Goal: Communication & Community: Answer question/provide support

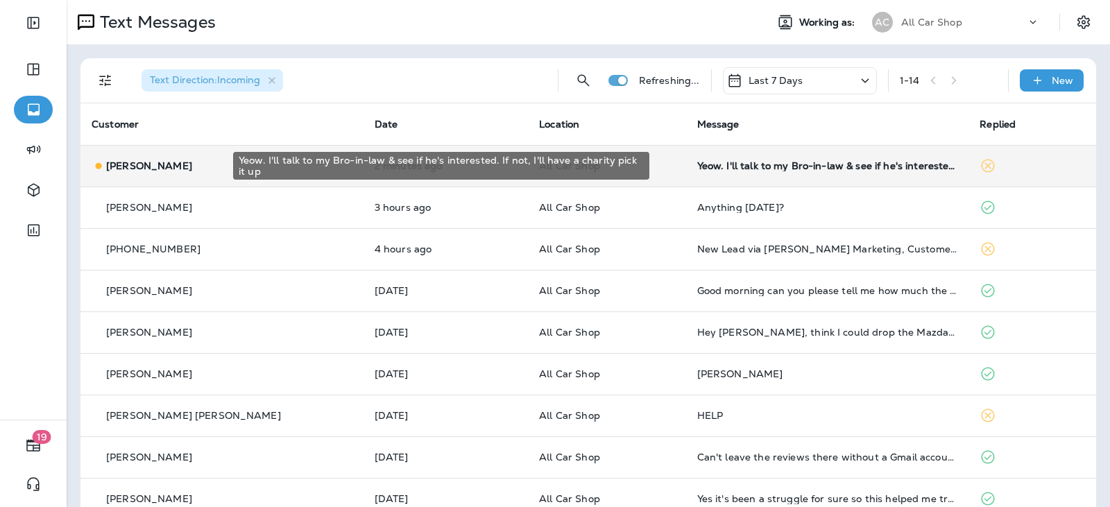
click at [697, 163] on div "Yeow. I'll talk to my Bro-in-law & see if he's interested. If not, I'll have a …" at bounding box center [827, 165] width 261 height 11
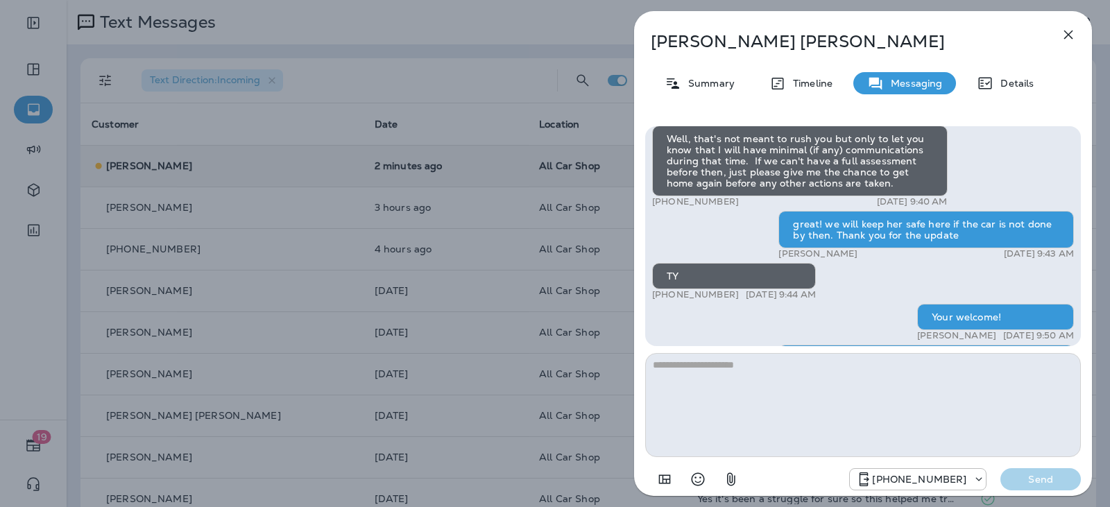
scroll to position [-277, 0]
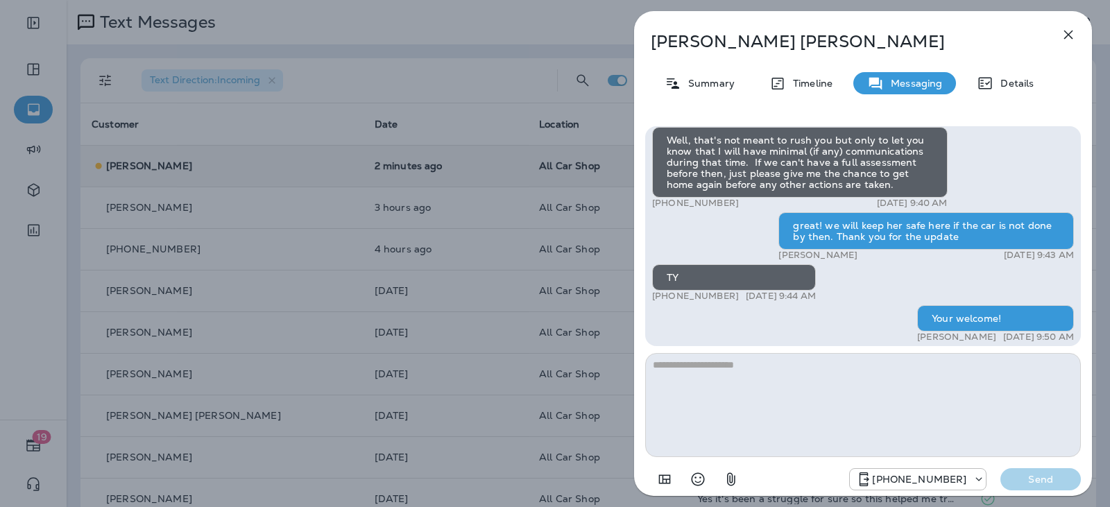
click at [1068, 37] on icon "button" at bounding box center [1068, 34] width 17 height 17
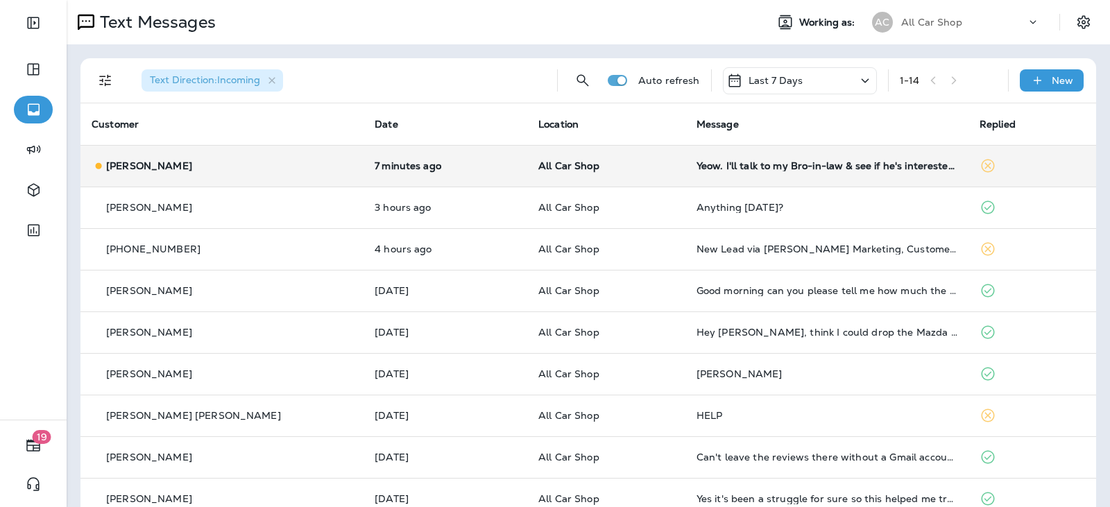
click at [638, 172] on td "All Car Shop" at bounding box center [606, 166] width 158 height 42
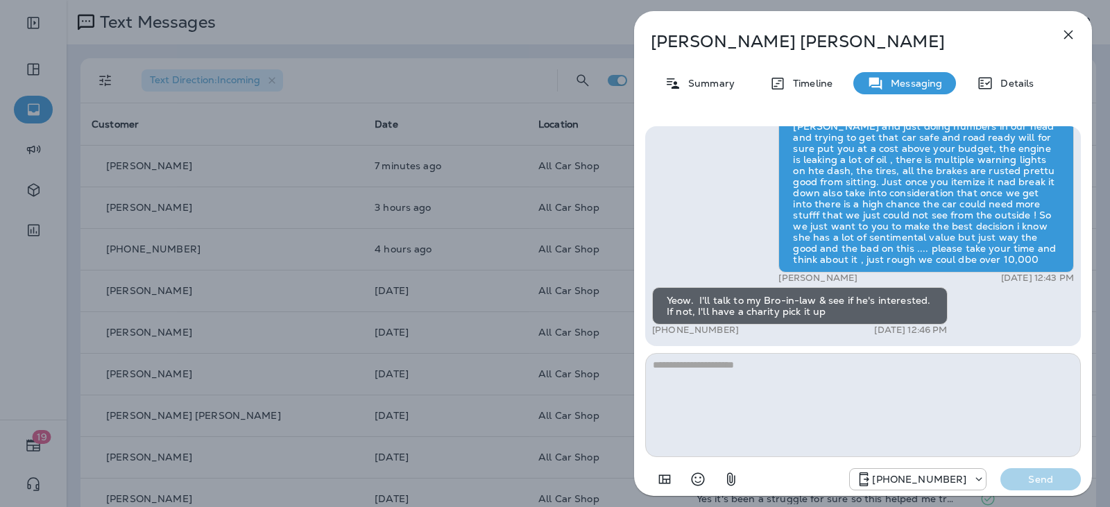
click at [739, 369] on textarea at bounding box center [863, 405] width 436 height 104
type textarea "**********"
click at [1048, 483] on p "Send" at bounding box center [1040, 479] width 58 height 12
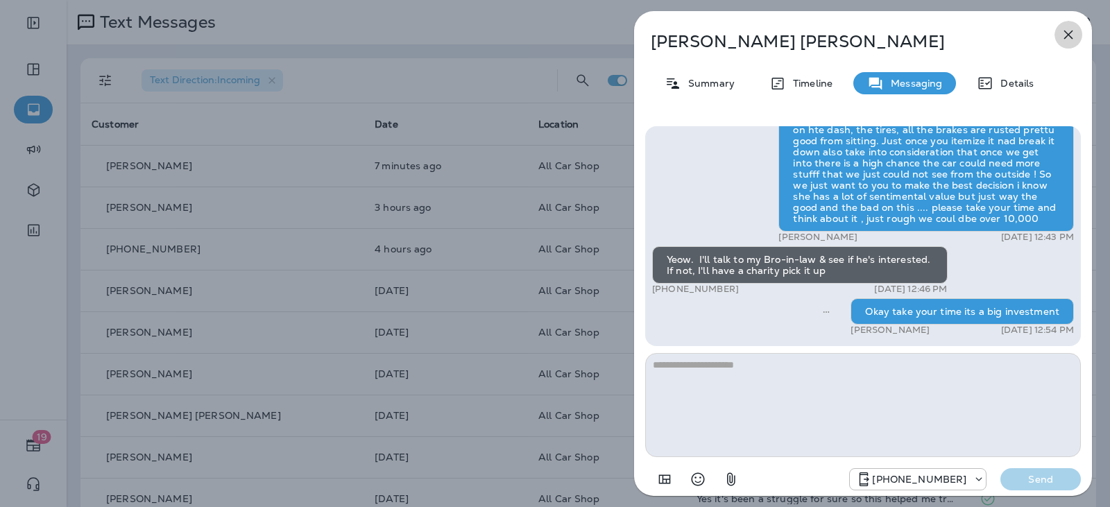
click at [1073, 40] on icon "button" at bounding box center [1068, 34] width 17 height 17
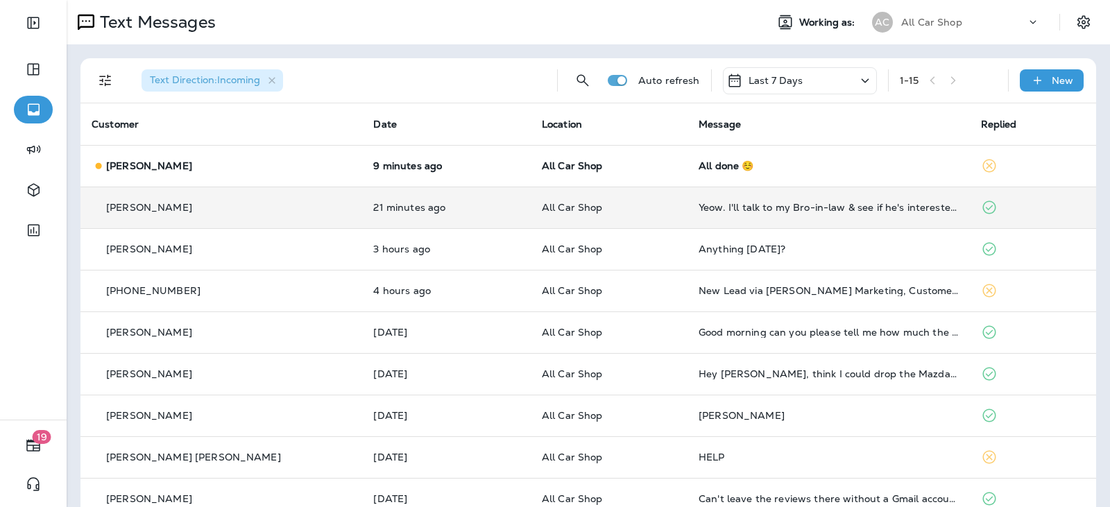
click at [261, 214] on div "[PERSON_NAME]" at bounding box center [221, 207] width 259 height 15
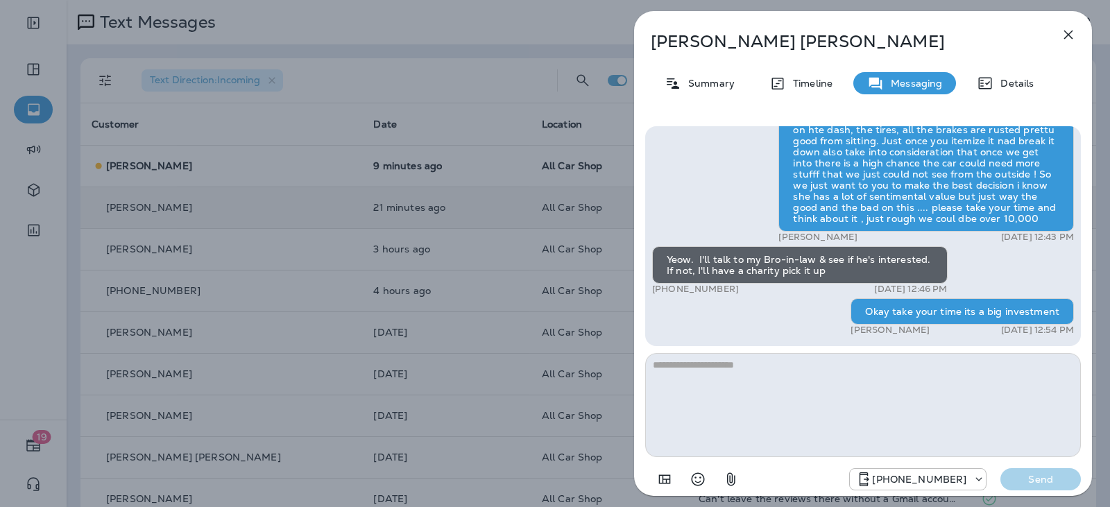
click at [1076, 29] on button "button" at bounding box center [1068, 35] width 28 height 28
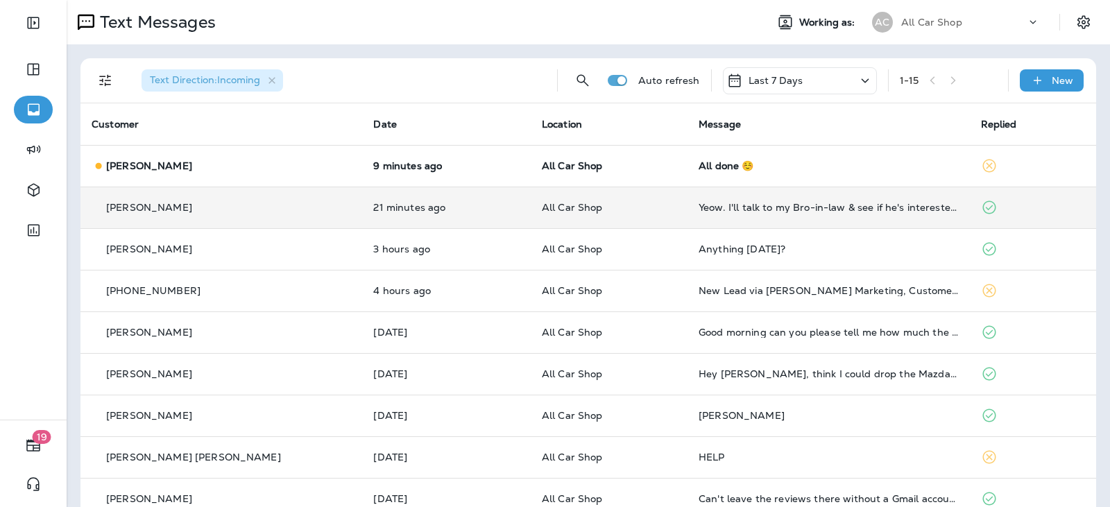
click at [906, 189] on td "Yeow. I'll talk to my Bro-in-law & see if he's interested. If not, I'll have a …" at bounding box center [828, 208] width 282 height 42
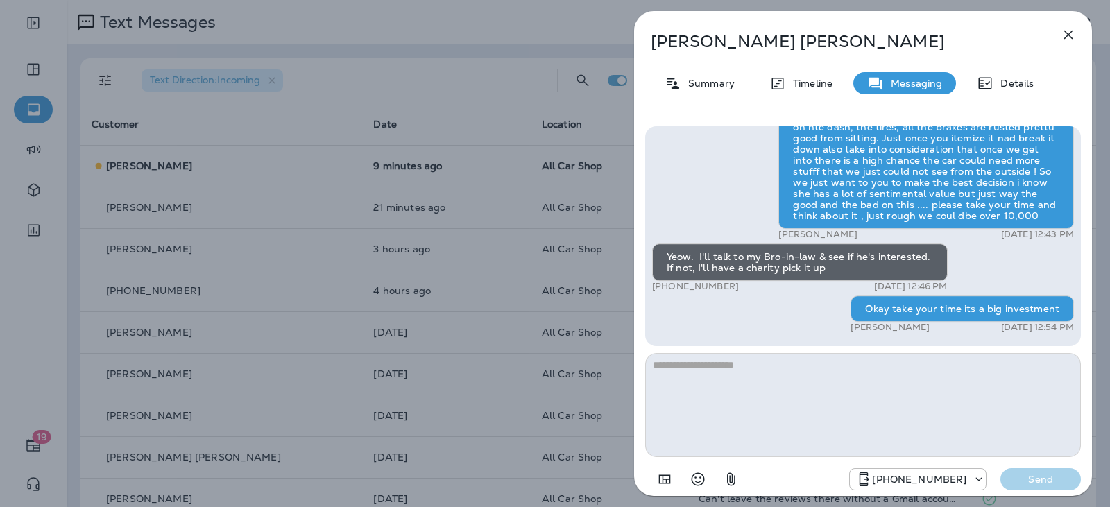
click at [1068, 32] on icon "button" at bounding box center [1068, 34] width 17 height 17
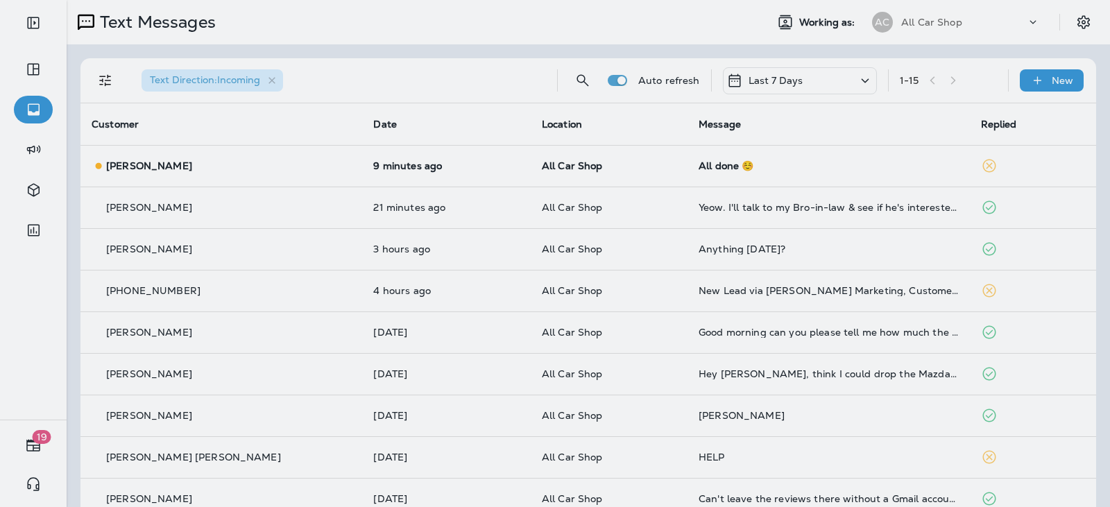
click at [777, 164] on div at bounding box center [937, 103] width 458 height 184
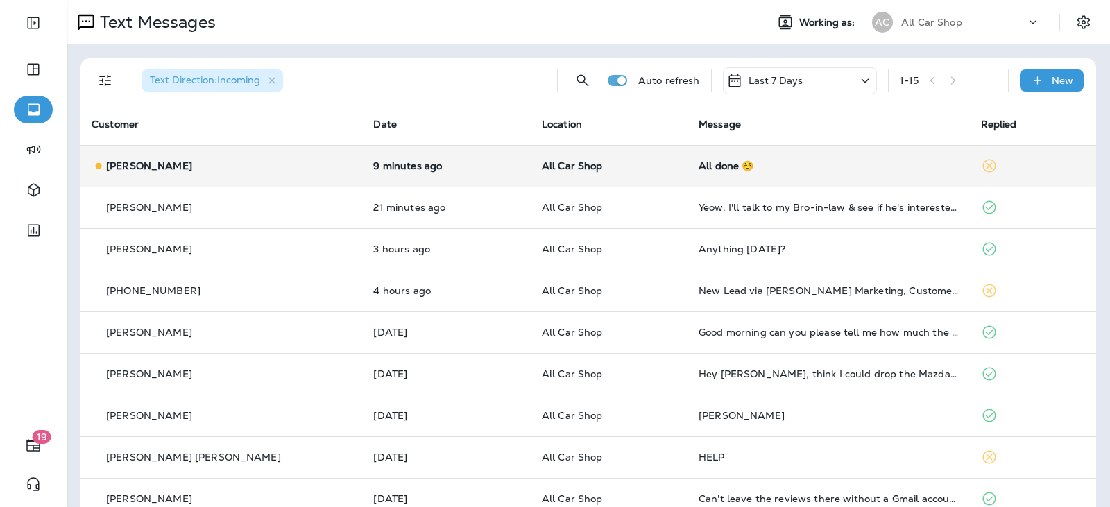
click at [720, 164] on div "All done ☺️" at bounding box center [827, 165] width 259 height 11
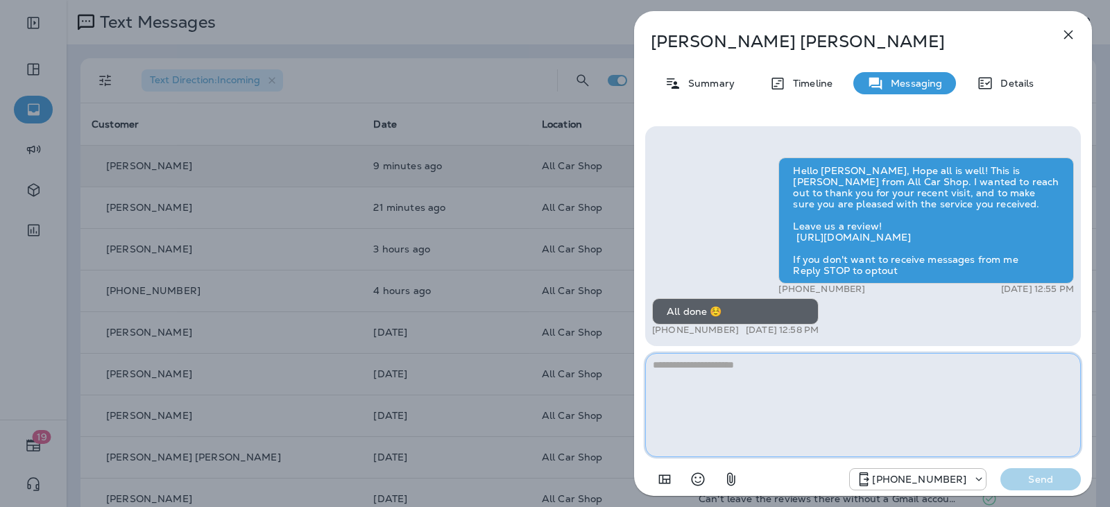
click at [799, 379] on textarea at bounding box center [863, 405] width 436 height 104
drag, startPoint x: 714, startPoint y: 365, endPoint x: 731, endPoint y: 391, distance: 31.2
click at [731, 391] on textarea "**********" at bounding box center [863, 405] width 436 height 104
click at [902, 368] on textarea "**********" at bounding box center [863, 405] width 436 height 104
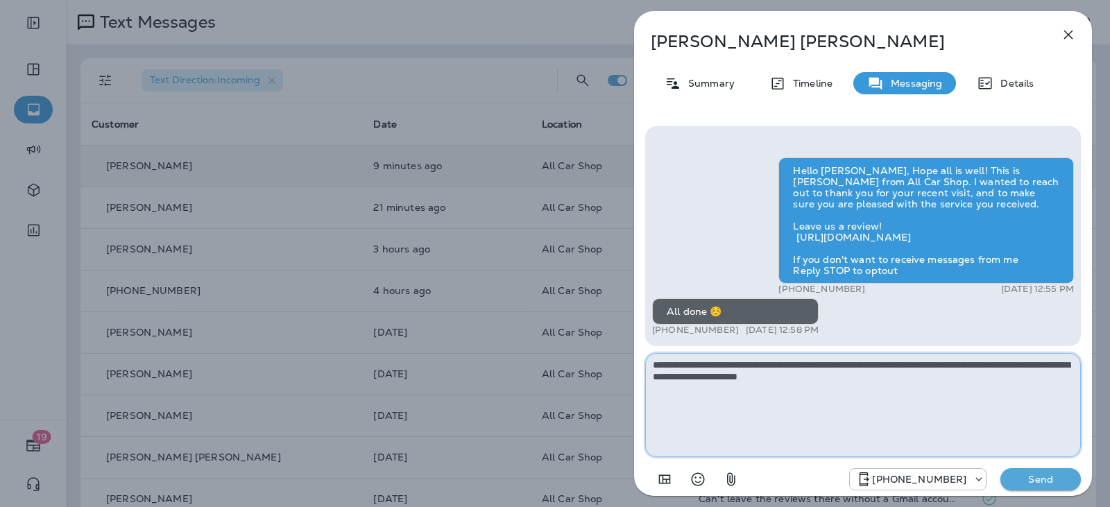
type textarea "**********"
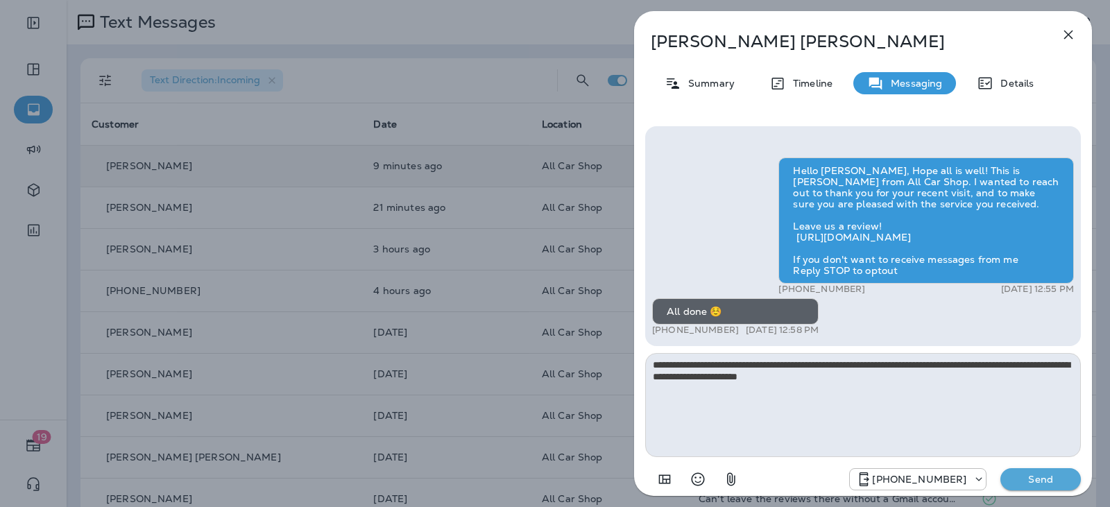
click at [1042, 486] on button "Send" at bounding box center [1040, 479] width 80 height 22
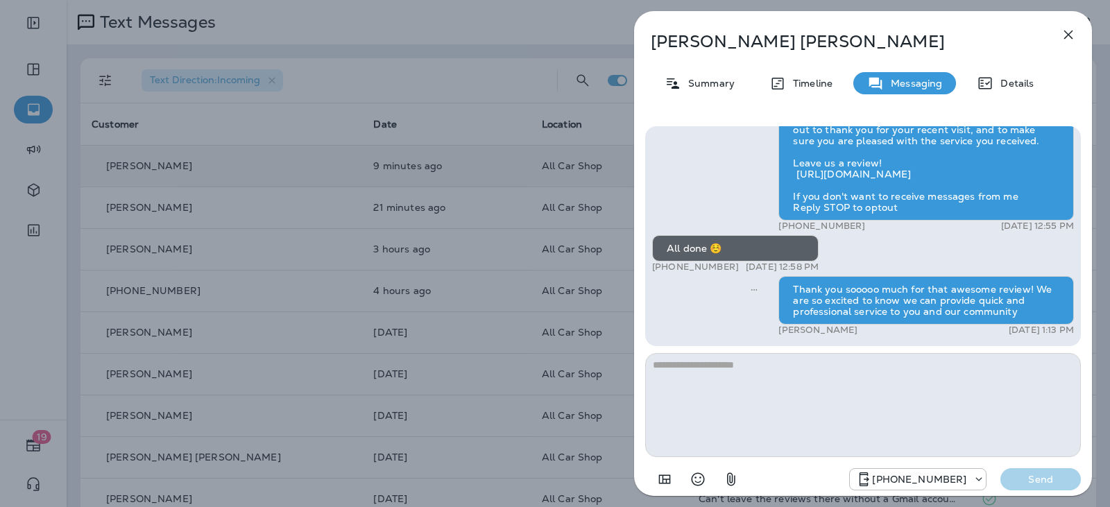
click at [1067, 42] on icon "button" at bounding box center [1068, 34] width 17 height 17
